Goal: Find specific page/section: Find specific page/section

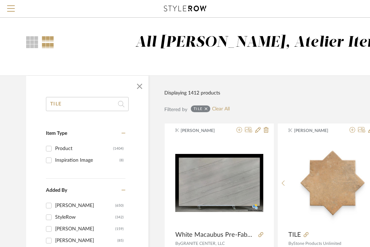
click at [69, 103] on input "TILE" at bounding box center [87, 104] width 83 height 14
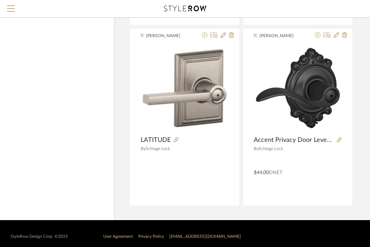
scroll to position [2632, 35]
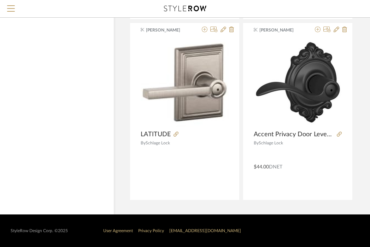
type input "SCHLAGE"
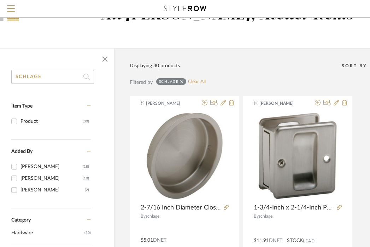
scroll to position [0, 35]
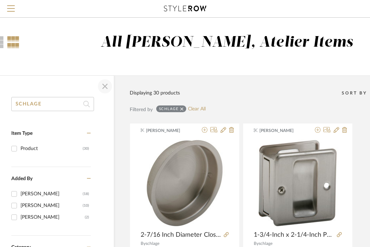
click at [107, 89] on span "button" at bounding box center [105, 86] width 17 height 17
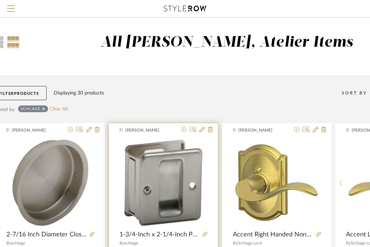
scroll to position [0, 0]
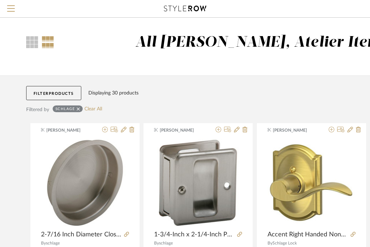
click at [79, 109] on icon at bounding box center [78, 108] width 3 height 3
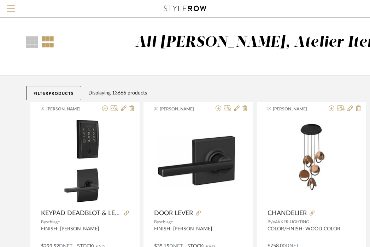
click at [14, 10] on span "Menu" at bounding box center [11, 10] width 8 height 11
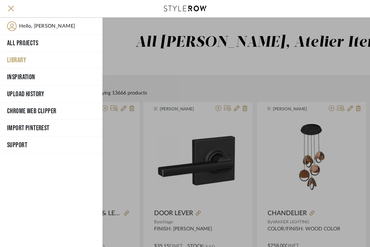
click at [22, 54] on button "Library" at bounding box center [51, 60] width 103 height 17
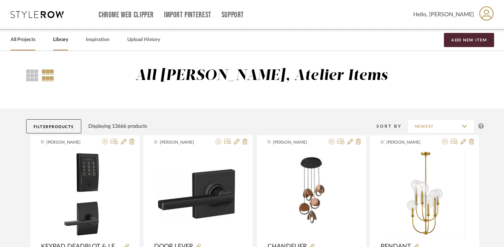
click at [22, 42] on link "All Projects" at bounding box center [23, 40] width 25 height 10
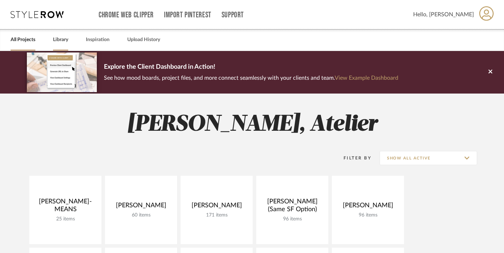
click at [59, 37] on link "Library" at bounding box center [60, 40] width 15 height 10
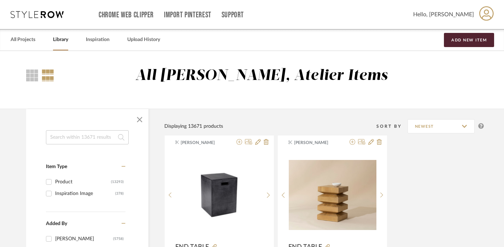
click at [71, 141] on input at bounding box center [87, 137] width 83 height 14
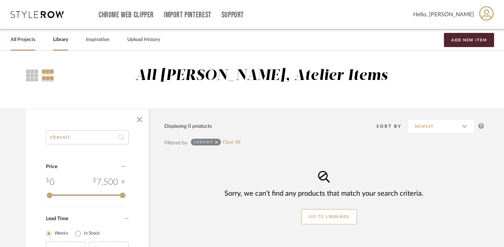
type input "chevoit"
click at [25, 45] on div "All Projects" at bounding box center [23, 40] width 25 height 22
click at [27, 40] on link "All Projects" at bounding box center [23, 40] width 25 height 10
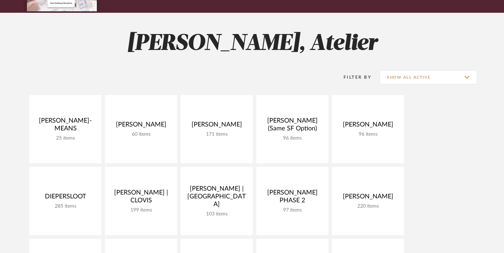
scroll to position [81, 0]
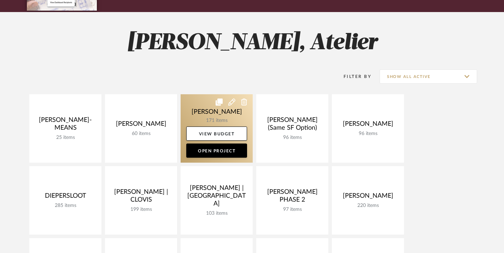
click at [198, 108] on link at bounding box center [217, 128] width 72 height 68
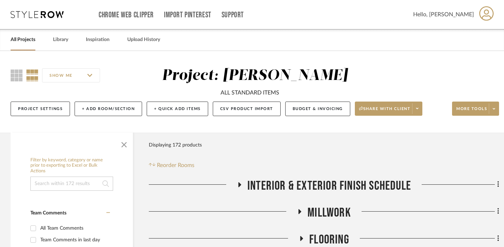
scroll to position [37, 0]
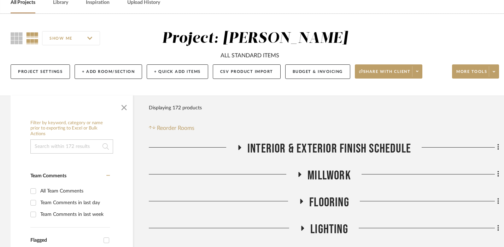
click at [86, 145] on input at bounding box center [71, 146] width 83 height 14
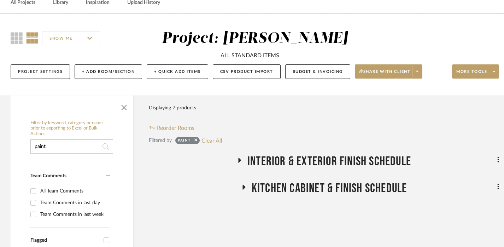
type input "paint"
click at [271, 162] on span "Interior & Exterior Finish Schedule" at bounding box center [330, 161] width 164 height 15
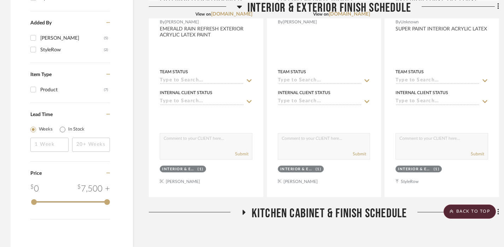
scroll to position [677, 0]
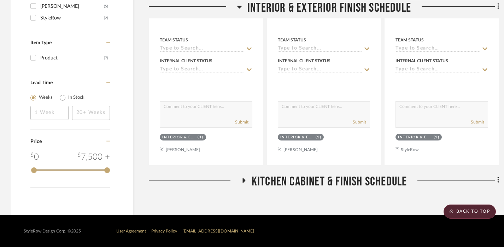
click at [330, 185] on span "Kitchen Cabinet & Finish Schedule" at bounding box center [330, 181] width 156 height 15
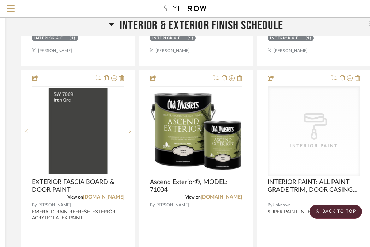
scroll to position [236, 128]
